Goal: Task Accomplishment & Management: Use online tool/utility

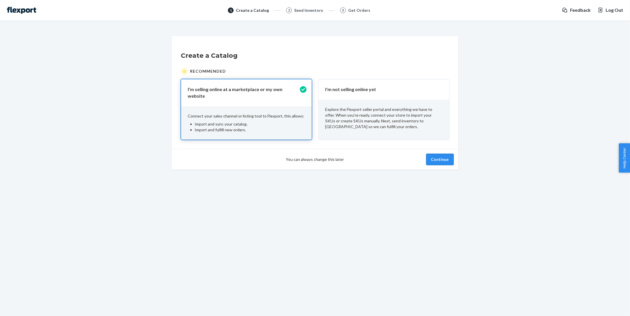
click at [436, 154] on button "Continue" at bounding box center [440, 159] width 28 height 11
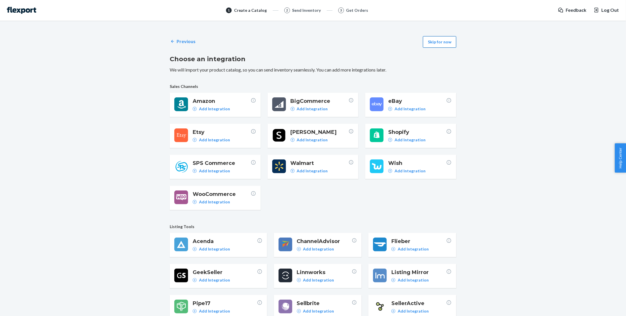
click at [439, 38] on button "Skip for now" at bounding box center [439, 41] width 33 height 11
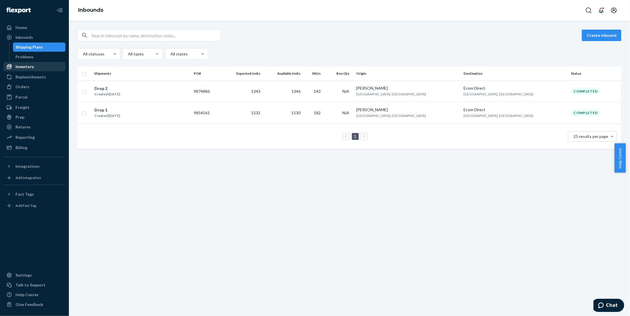
click at [38, 65] on div "Inventory" at bounding box center [34, 67] width 61 height 8
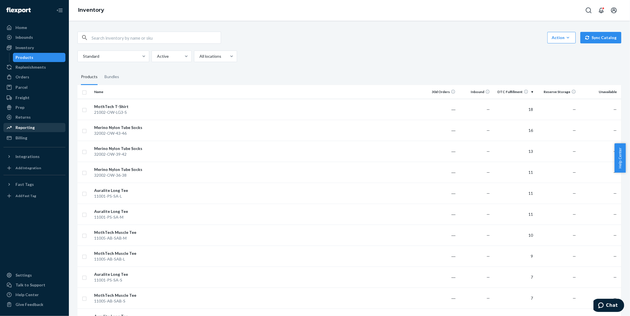
click at [23, 132] on link "Reporting" at bounding box center [34, 127] width 62 height 9
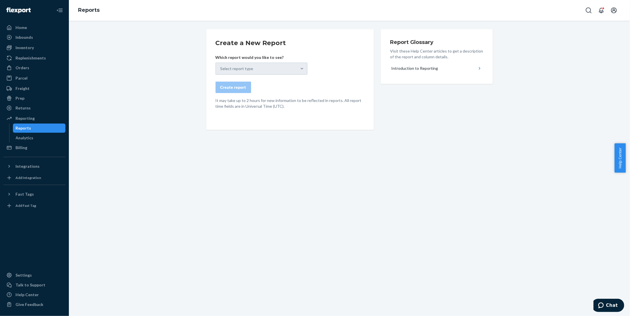
click at [253, 67] on div "Select report type" at bounding box center [262, 69] width 92 height 12
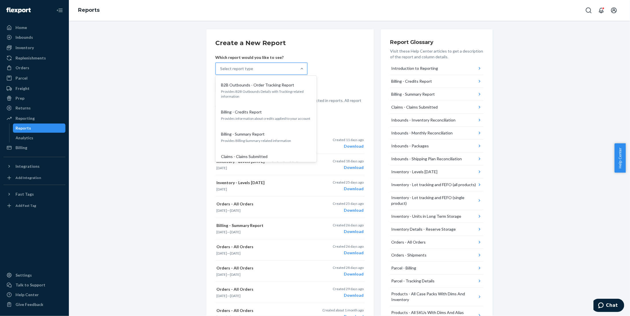
click at [253, 67] on div "Select report type" at bounding box center [256, 68] width 81 height 11
click at [221, 67] on input "option B2B Outbounds - Order Tracking Report focused, 1 of 24. 24 results avail…" at bounding box center [221, 69] width 1 height 6
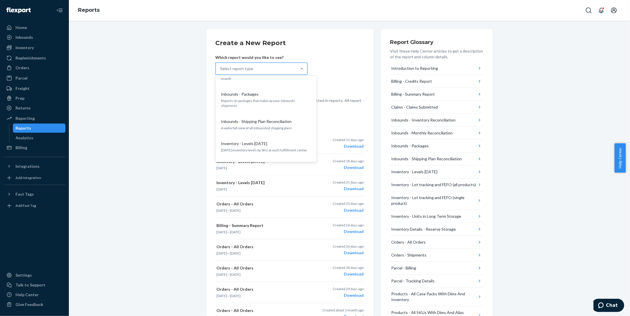
scroll to position [139, 0]
click at [254, 147] on p "[DATE] inventory levels by SKU at each fulfillment center" at bounding box center [266, 149] width 90 height 5
click at [221, 71] on input "option Inventory - Levels [DATE] focused, 9 of 24. 24 results available. Use Up…" at bounding box center [221, 69] width 1 height 6
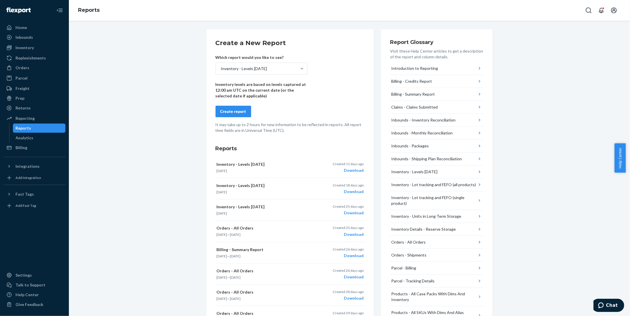
click at [226, 108] on button "Create report" at bounding box center [234, 111] width 36 height 11
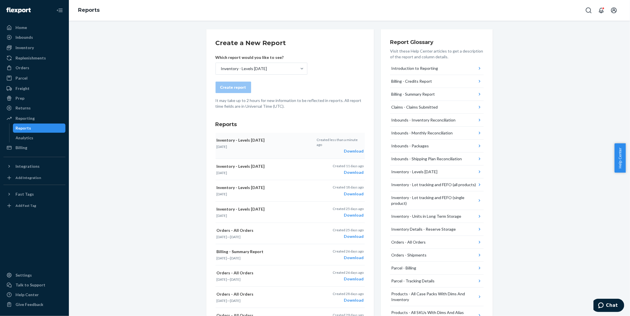
click at [353, 148] on div "Download" at bounding box center [340, 151] width 47 height 6
